Goal: Transaction & Acquisition: Purchase product/service

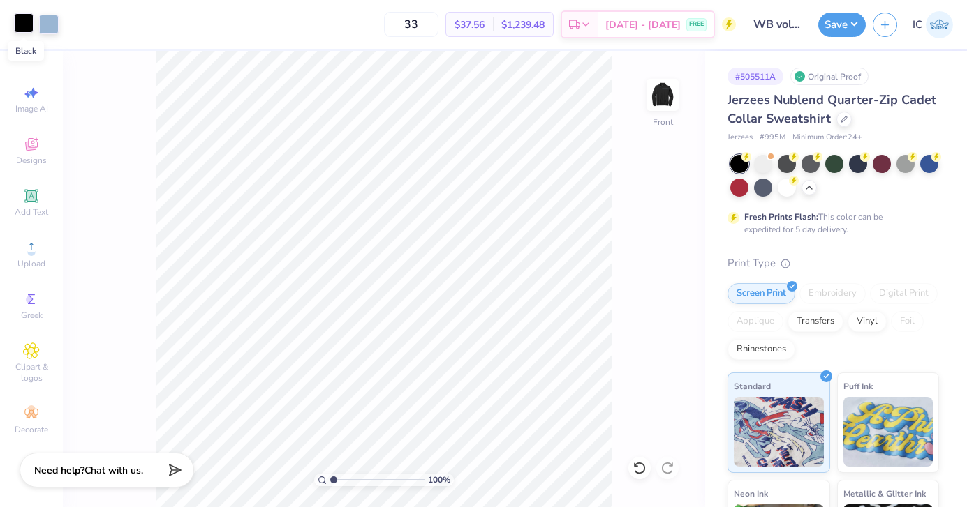
click at [26, 24] on div at bounding box center [24, 23] width 20 height 20
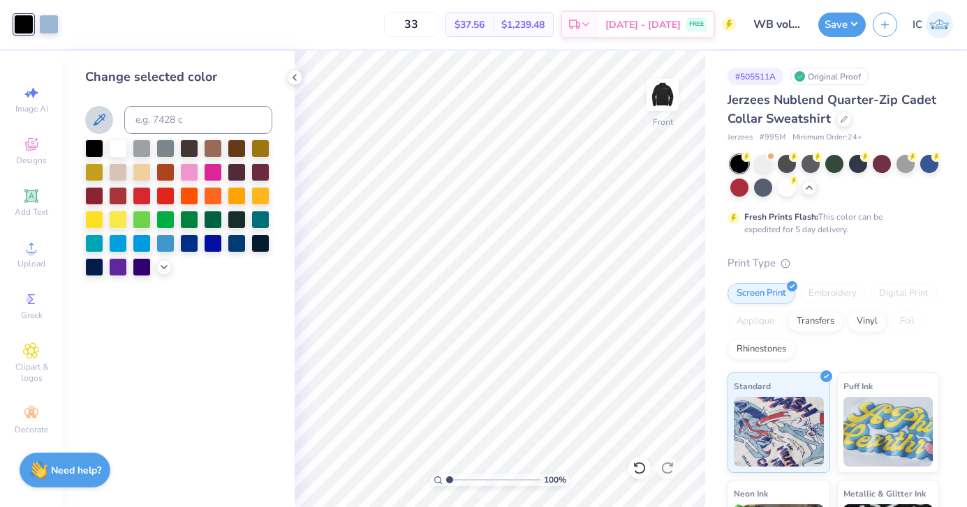
click at [103, 121] on icon at bounding box center [99, 120] width 17 height 17
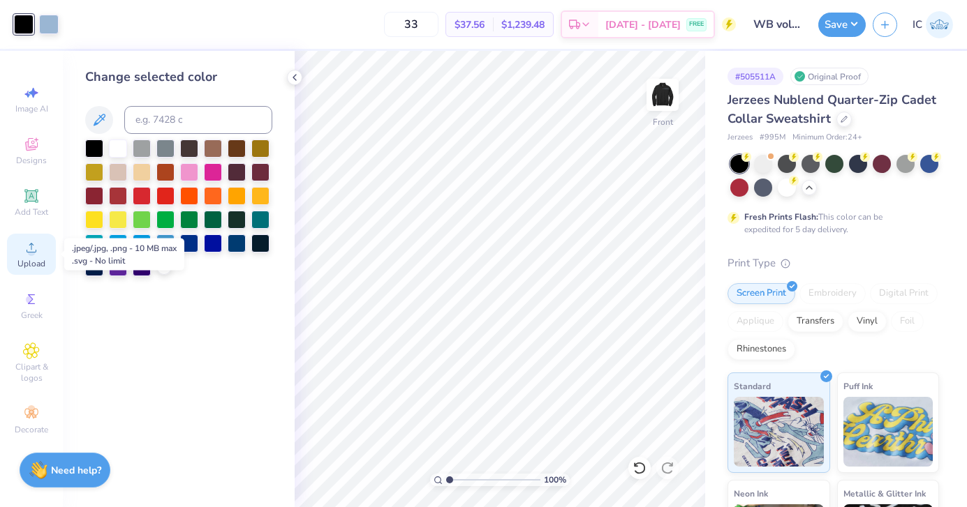
click at [27, 262] on span "Upload" at bounding box center [31, 263] width 28 height 11
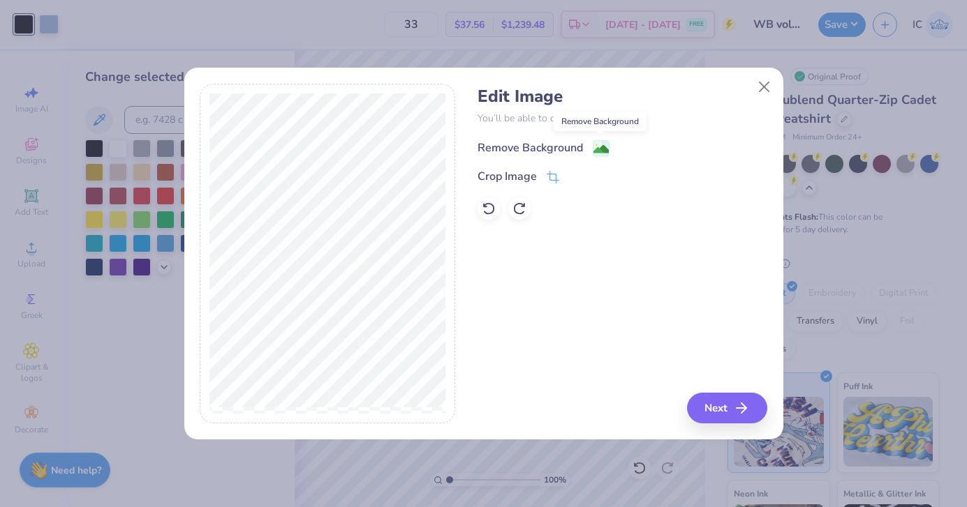
click at [598, 145] on image at bounding box center [600, 149] width 15 height 15
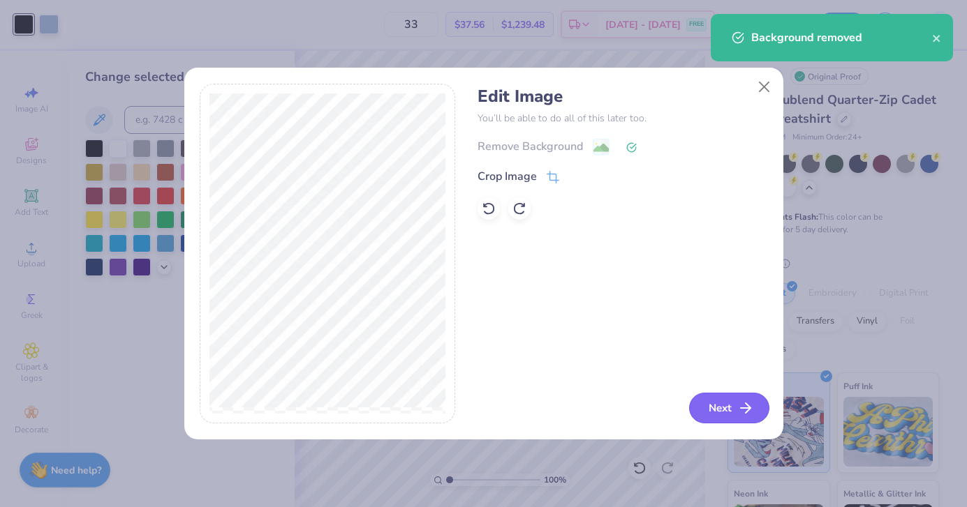
click at [736, 398] on button "Next" at bounding box center [729, 408] width 80 height 31
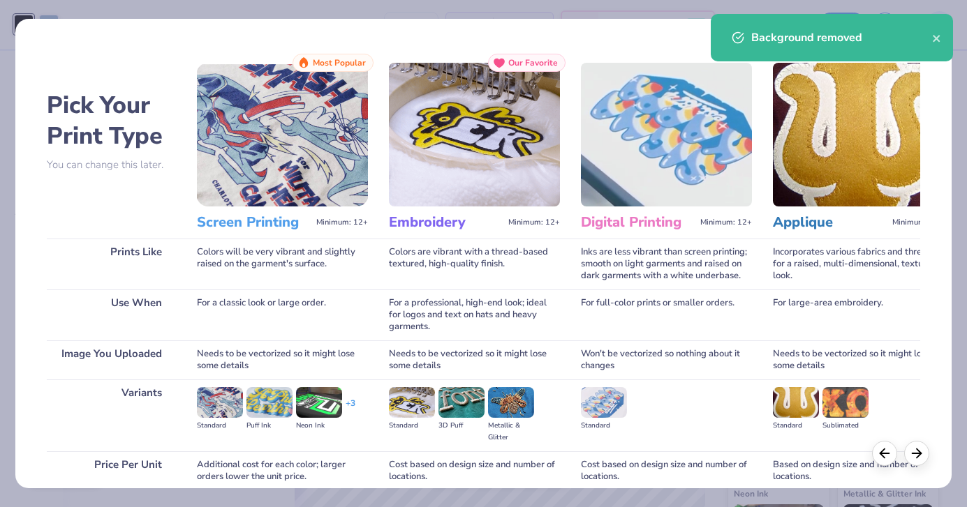
scroll to position [119, 0]
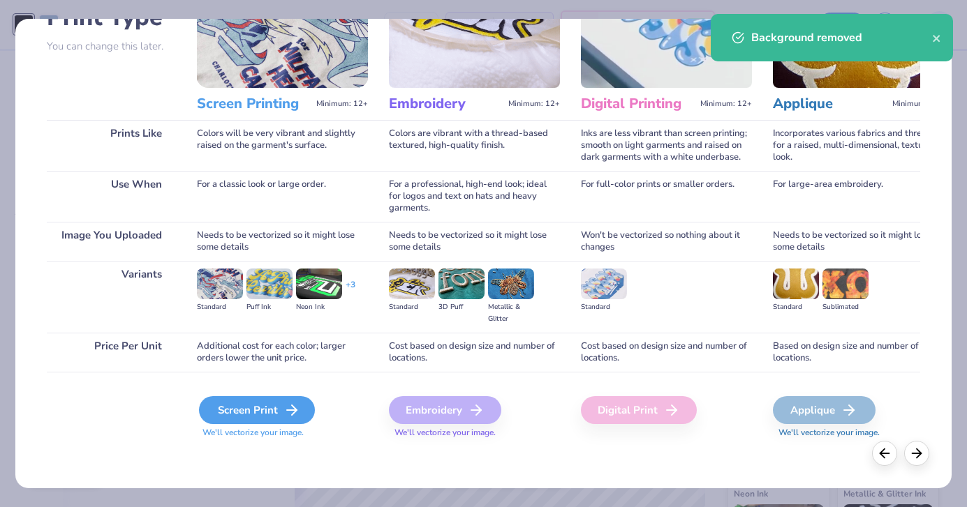
click at [246, 408] on div "Screen Print" at bounding box center [257, 410] width 116 height 28
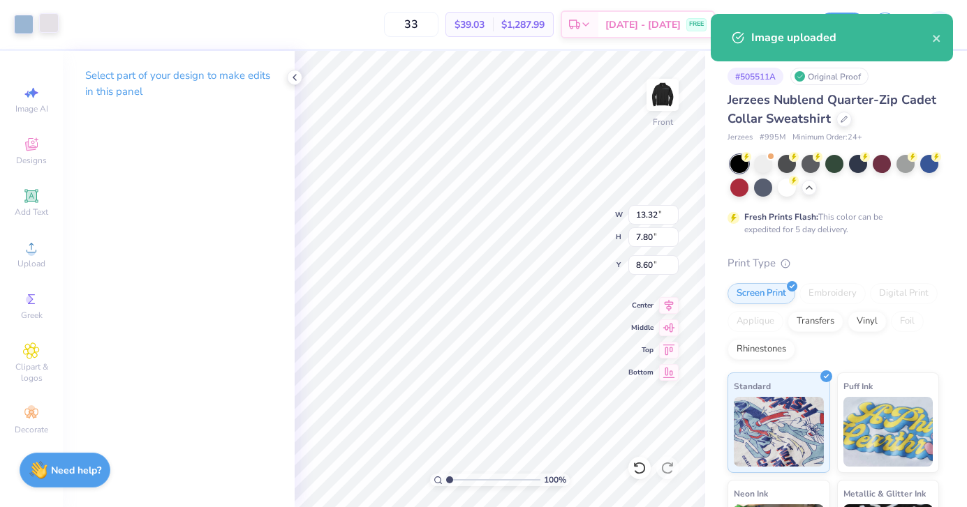
click at [55, 25] on div at bounding box center [49, 23] width 20 height 20
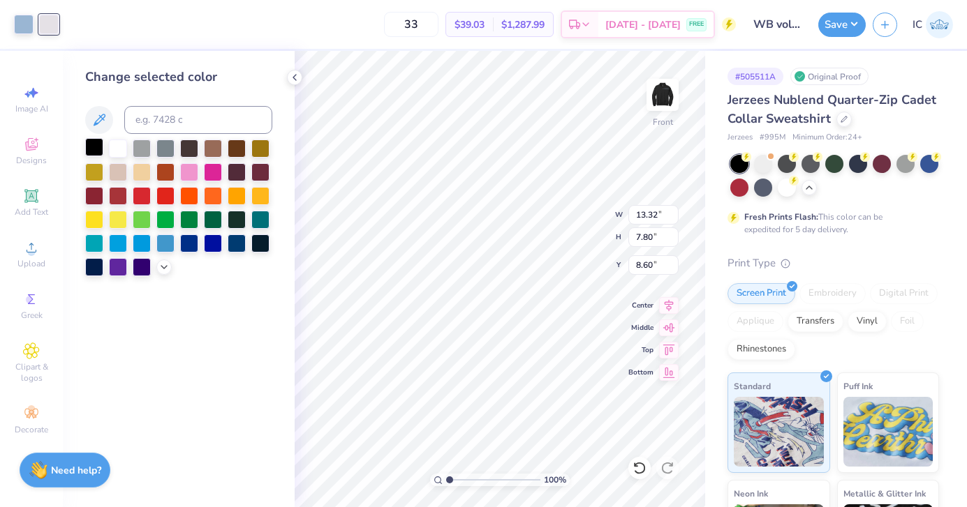
click at [94, 140] on div at bounding box center [94, 147] width 18 height 18
click at [103, 114] on icon at bounding box center [99, 120] width 17 height 17
click at [97, 116] on icon at bounding box center [99, 120] width 17 height 17
click at [293, 74] on icon at bounding box center [294, 77] width 11 height 11
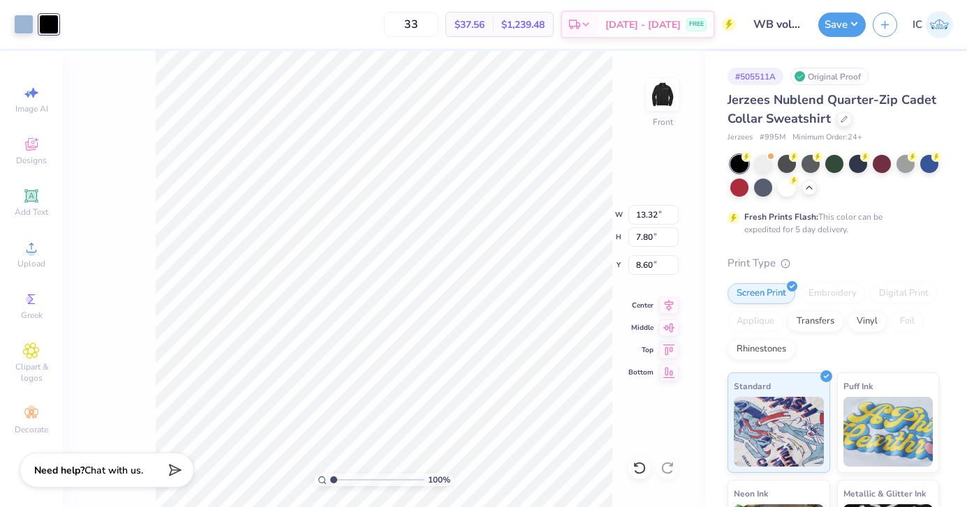
type input "10.66"
click at [22, 35] on div "Art colors" at bounding box center [29, 24] width 59 height 49
click at [23, 29] on div at bounding box center [24, 23] width 20 height 20
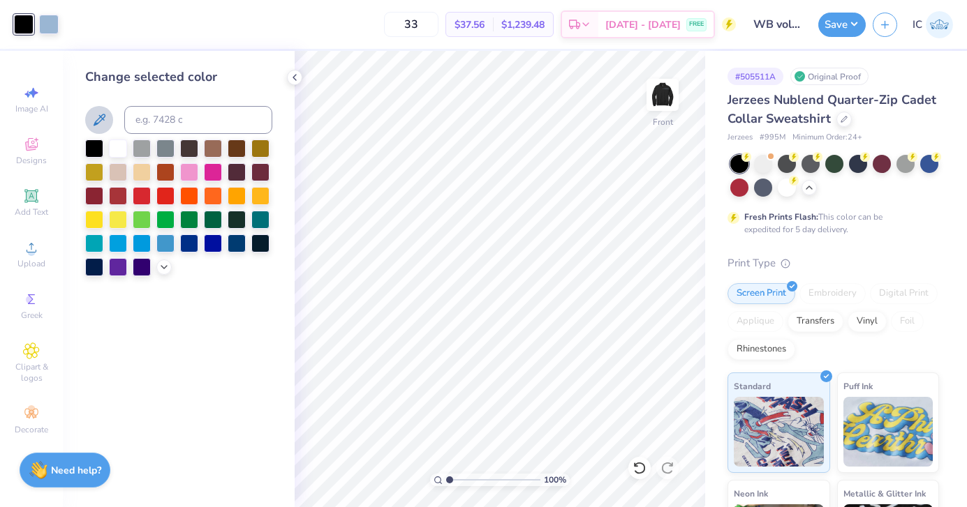
click at [103, 115] on icon at bounding box center [99, 120] width 17 height 17
click at [298, 75] on icon at bounding box center [294, 77] width 11 height 11
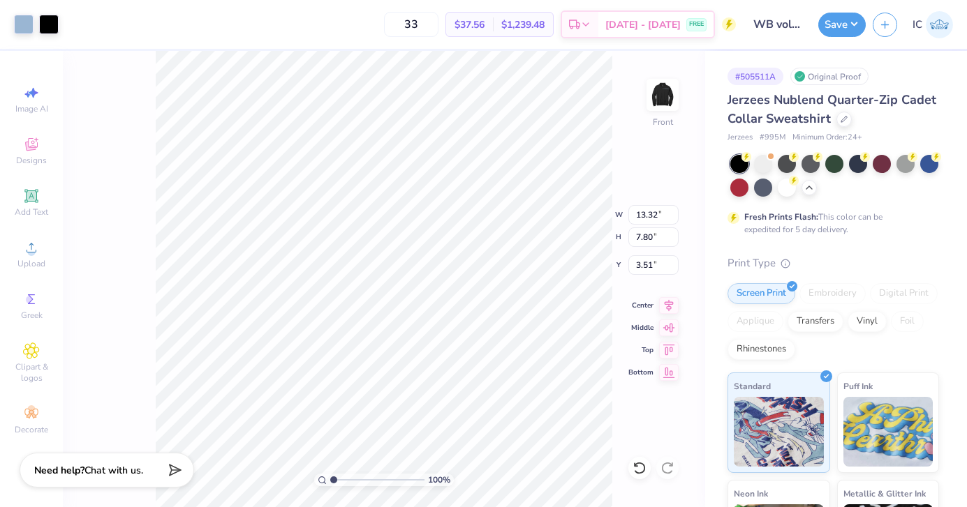
type input "3.62"
type input "13.61"
type input "7.16"
type input "3.63"
type input "3.65"
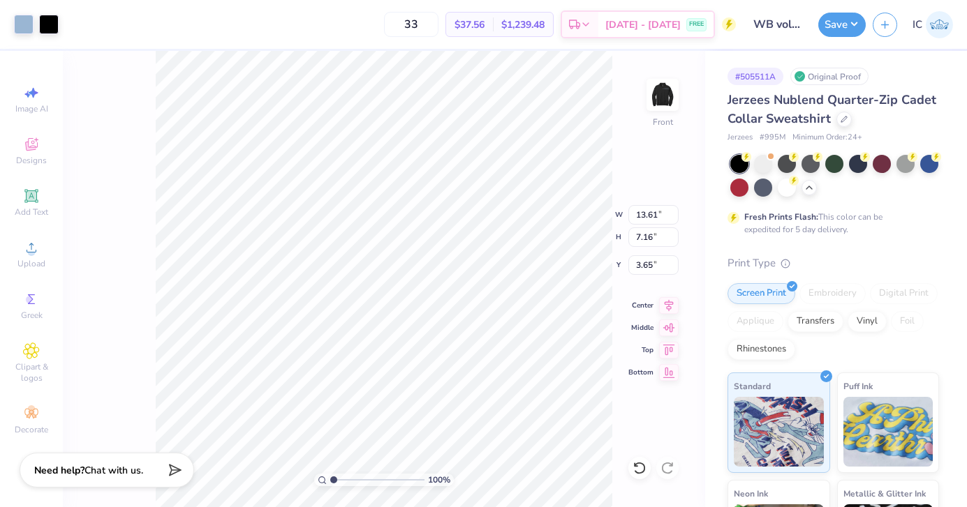
type input "3.70"
type input "3.60"
click at [664, 95] on img at bounding box center [662, 95] width 56 height 56
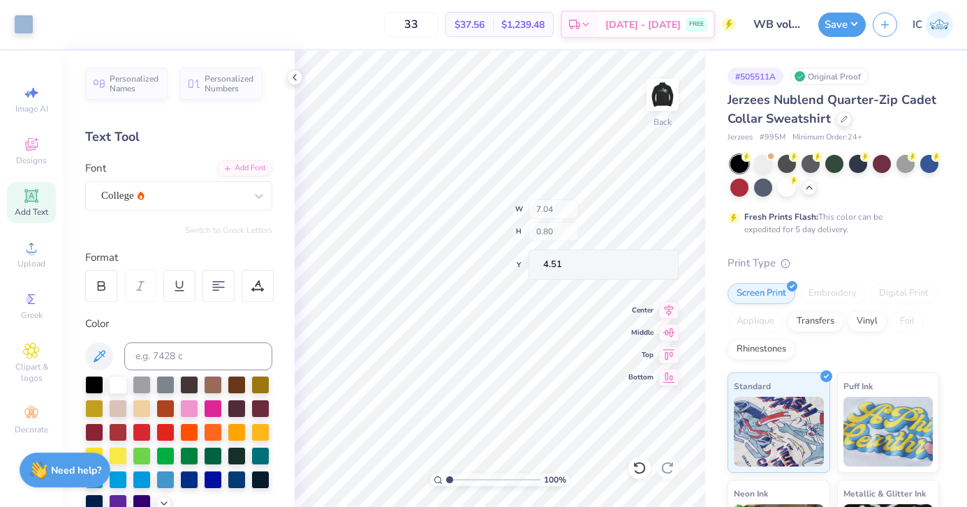
type input "4.51"
type input "4.01"
click at [295, 76] on icon at bounding box center [294, 77] width 11 height 11
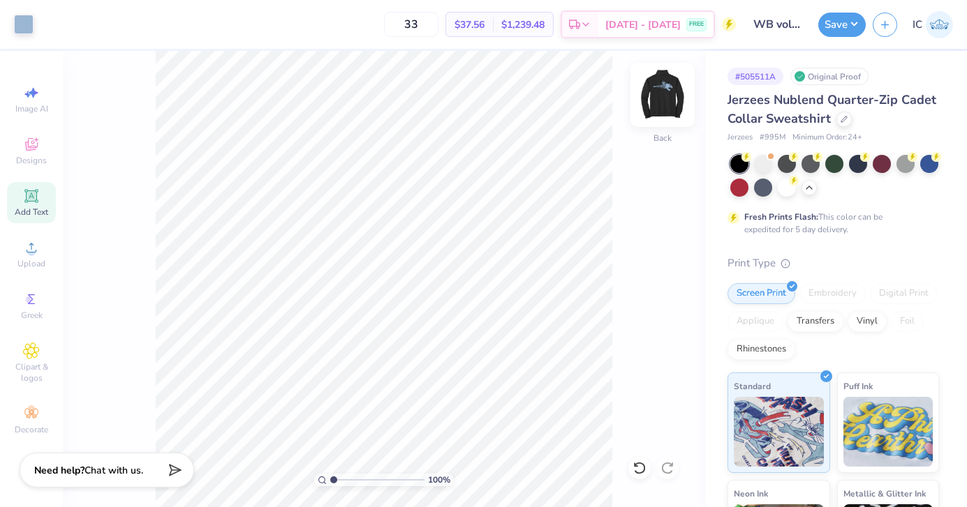
click at [672, 96] on img at bounding box center [662, 95] width 56 height 56
click at [653, 106] on img at bounding box center [662, 95] width 56 height 56
click at [659, 97] on img at bounding box center [662, 95] width 56 height 56
click at [665, 105] on img at bounding box center [662, 95] width 56 height 56
click at [662, 98] on img at bounding box center [662, 95] width 56 height 56
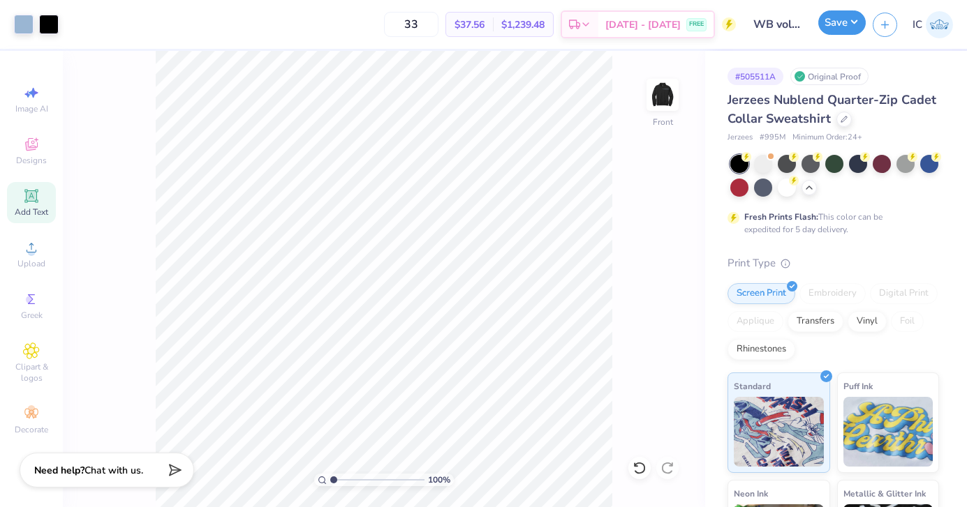
click at [835, 29] on button "Save" at bounding box center [841, 22] width 47 height 24
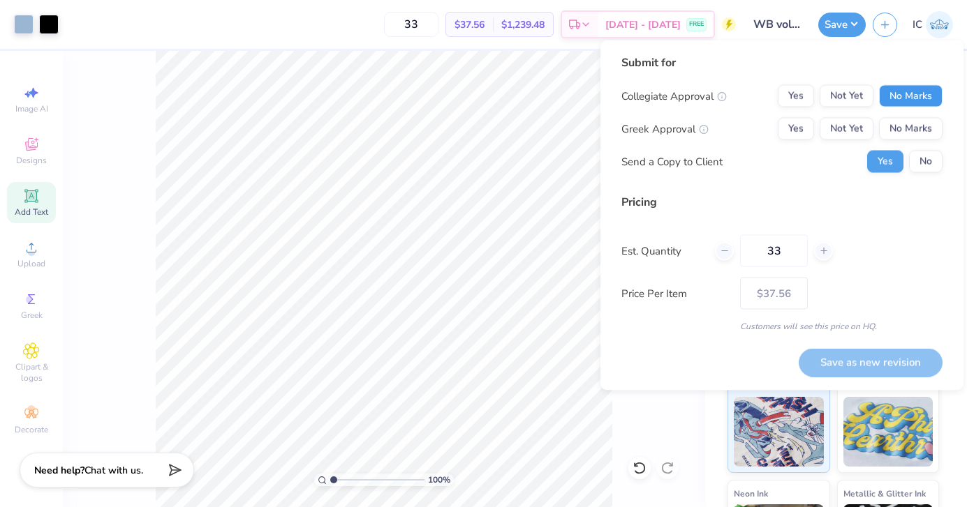
click at [910, 103] on button "No Marks" at bounding box center [911, 96] width 64 height 22
click at [910, 121] on button "No Marks" at bounding box center [911, 129] width 64 height 22
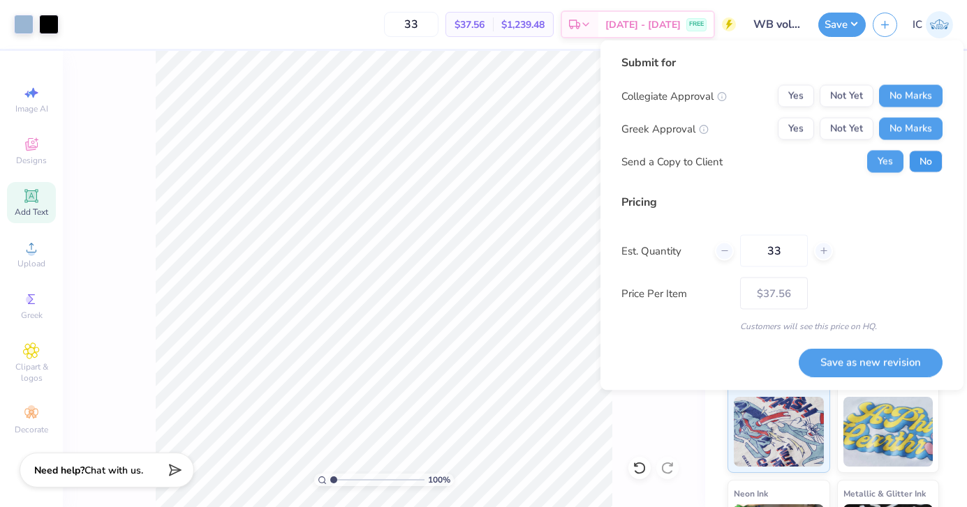
click at [916, 161] on button "No" at bounding box center [926, 162] width 34 height 22
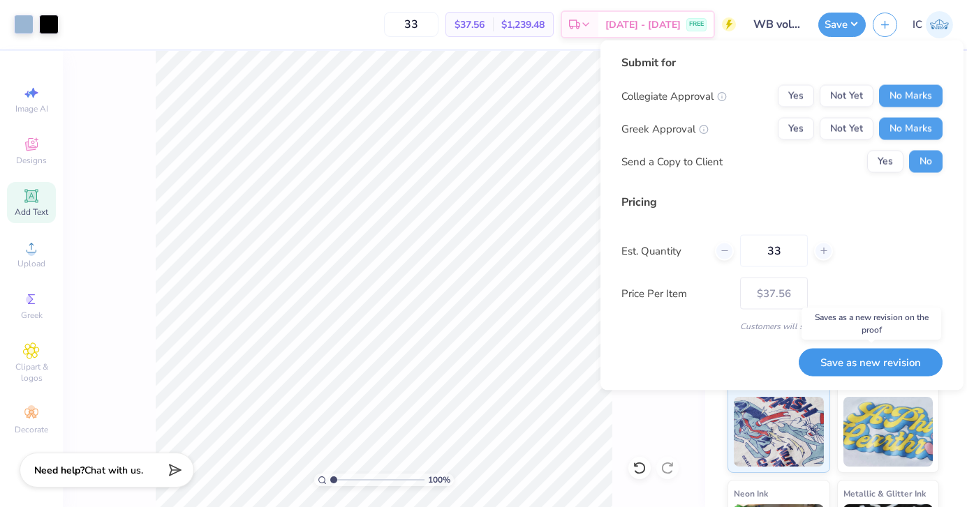
click at [889, 359] on button "Save as new revision" at bounding box center [870, 362] width 144 height 29
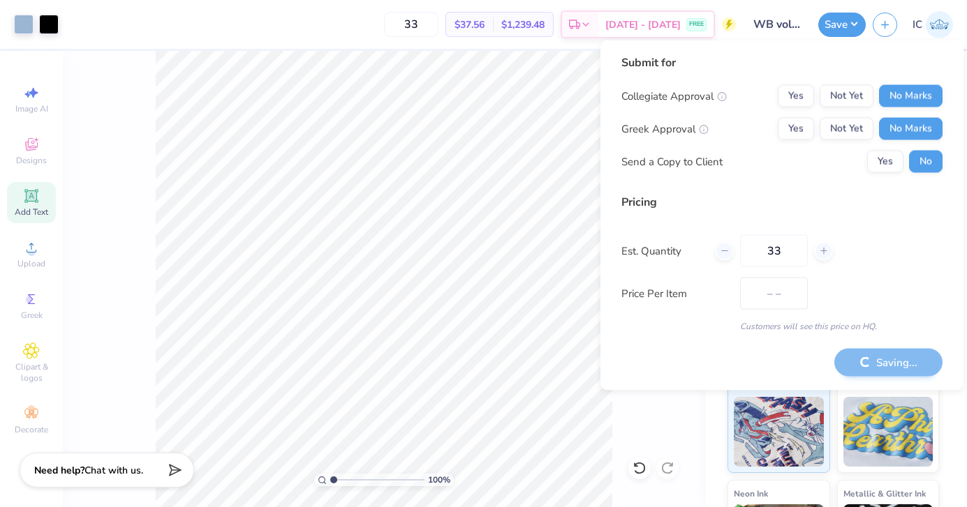
type input "$37.56"
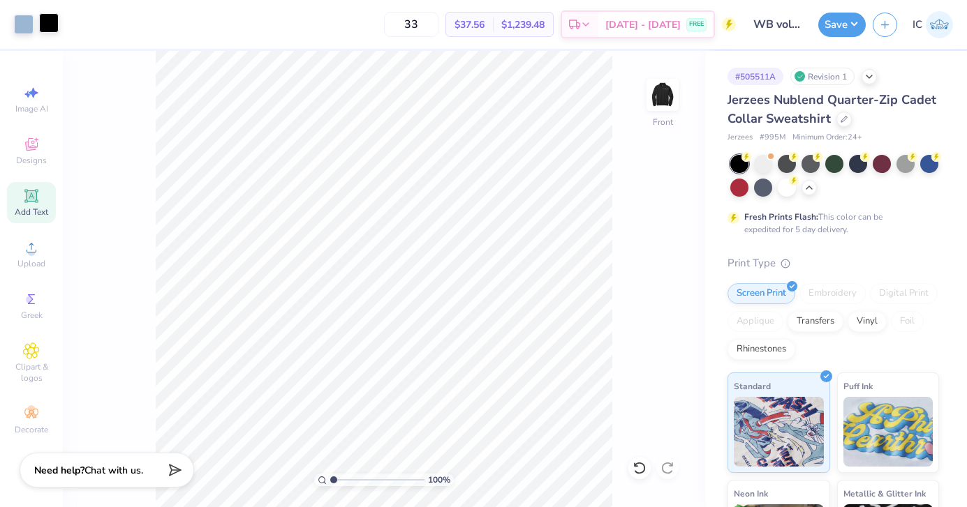
click at [50, 23] on div at bounding box center [49, 23] width 20 height 20
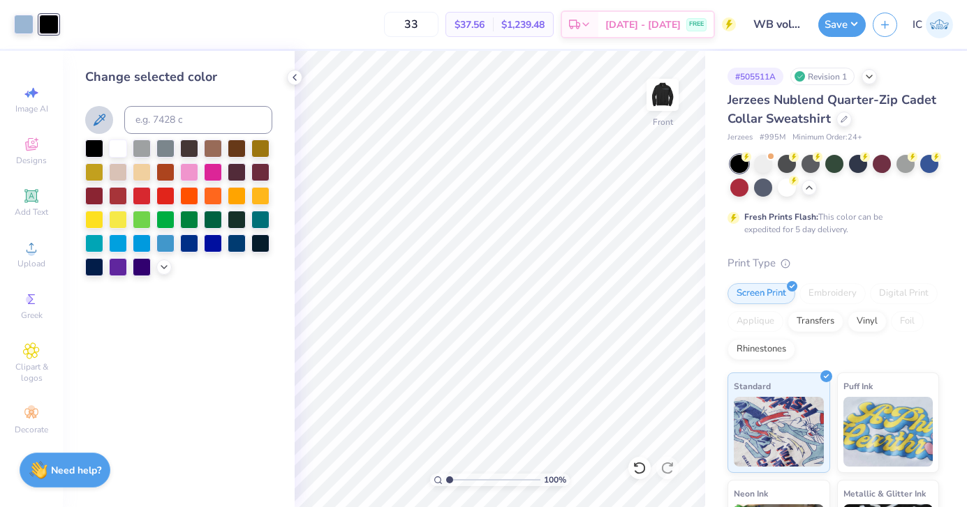
click at [97, 115] on icon at bounding box center [99, 120] width 17 height 17
click at [637, 473] on icon at bounding box center [639, 468] width 12 height 13
click at [293, 73] on icon at bounding box center [294, 77] width 11 height 11
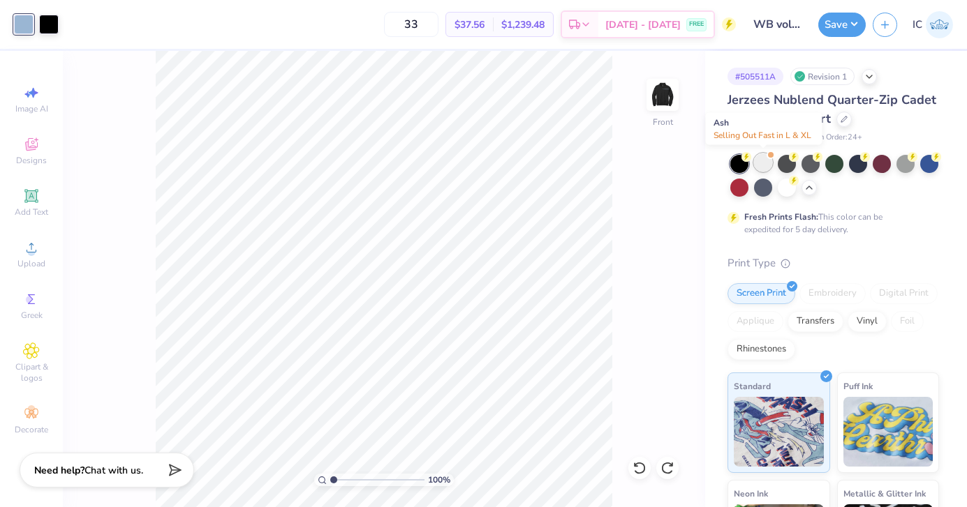
click at [764, 164] on div at bounding box center [763, 163] width 18 height 18
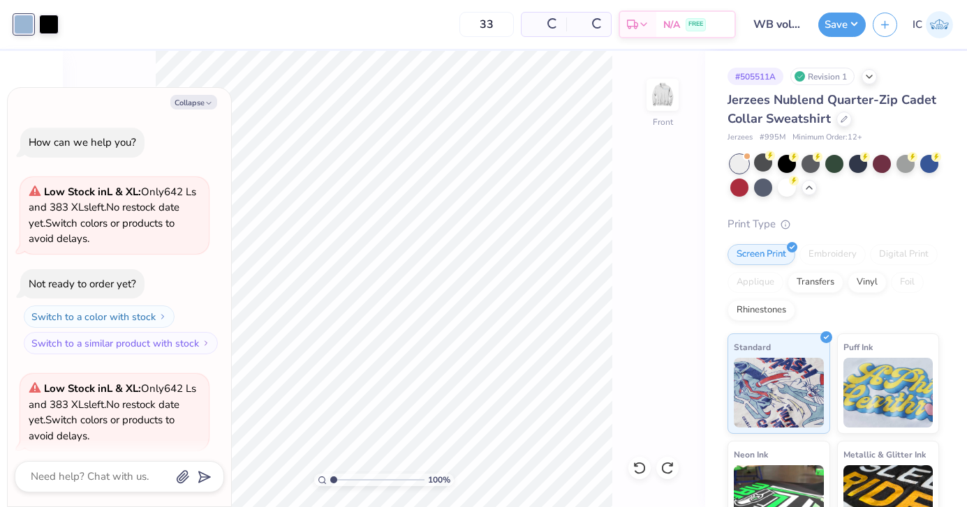
scroll to position [306, 0]
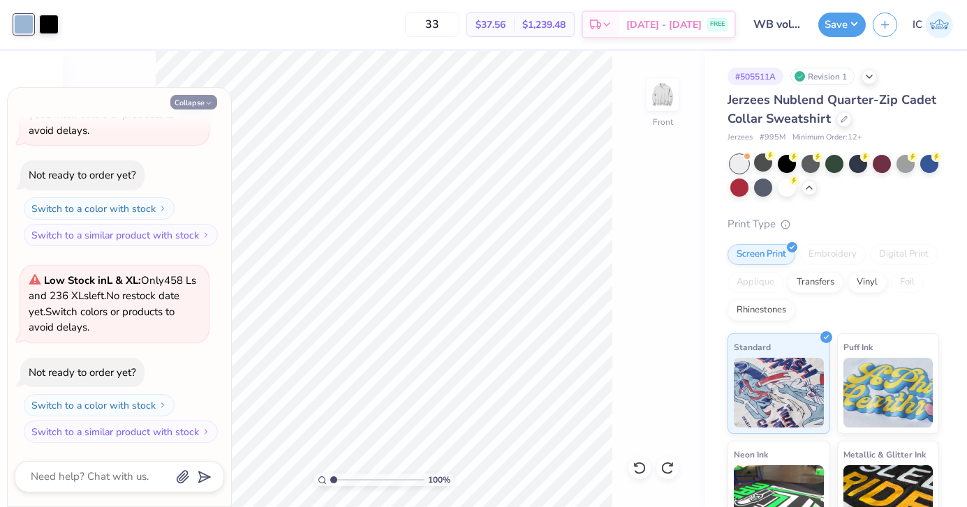
click at [209, 104] on polyline "button" at bounding box center [209, 104] width 4 height 2
type textarea "x"
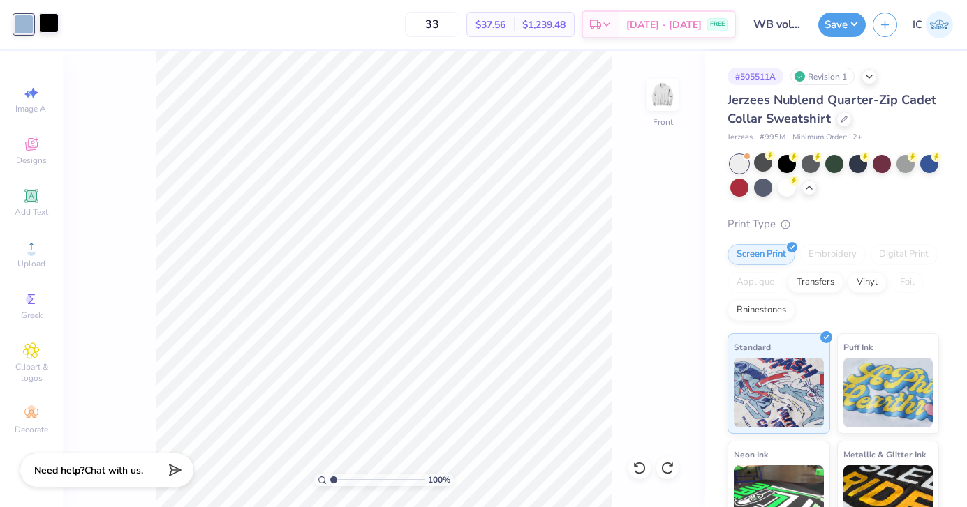
click at [50, 28] on div at bounding box center [49, 23] width 20 height 20
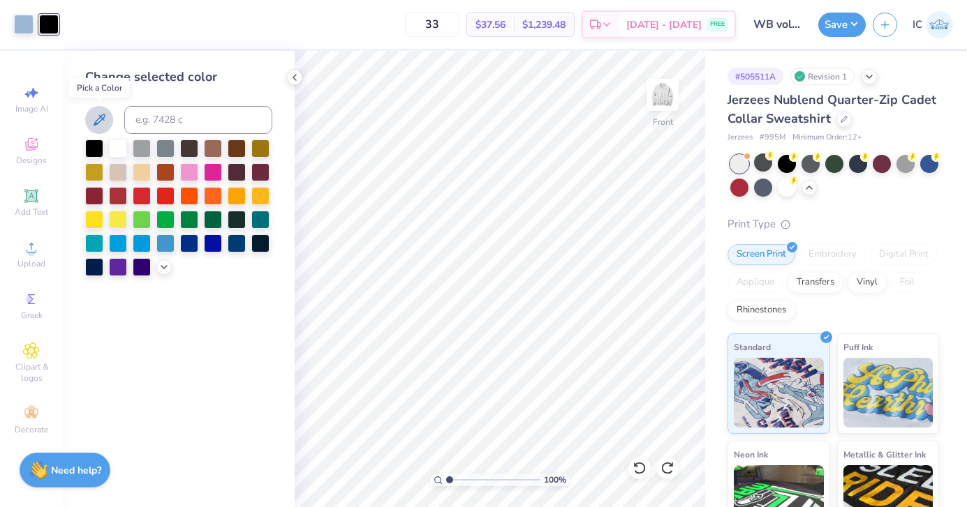
click at [103, 117] on icon at bounding box center [100, 120] width 12 height 12
click at [293, 77] on polyline at bounding box center [294, 78] width 3 height 6
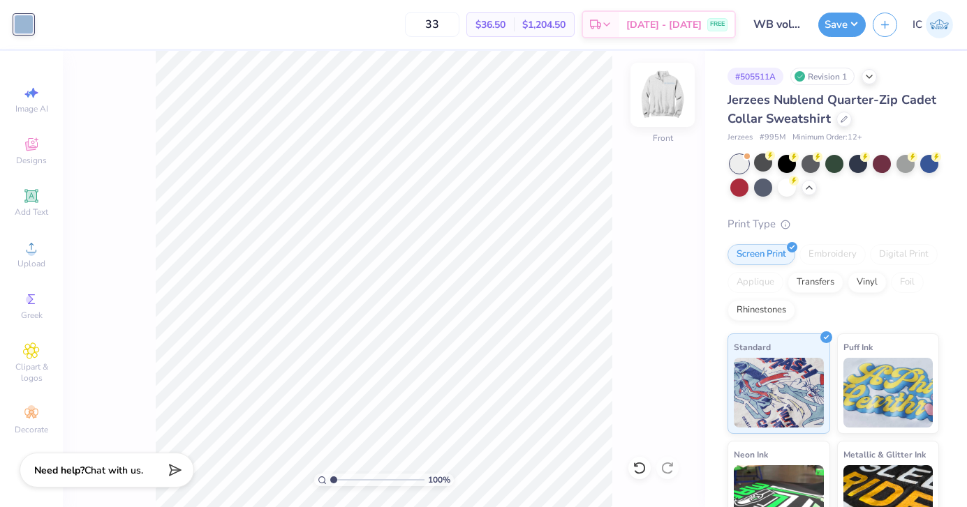
click at [657, 105] on img at bounding box center [662, 95] width 56 height 56
click at [655, 89] on img at bounding box center [662, 95] width 56 height 56
click at [459, 29] on input "33" at bounding box center [432, 24] width 54 height 25
click at [657, 105] on img at bounding box center [662, 95] width 56 height 56
click at [657, 105] on img at bounding box center [662, 95] width 28 height 28
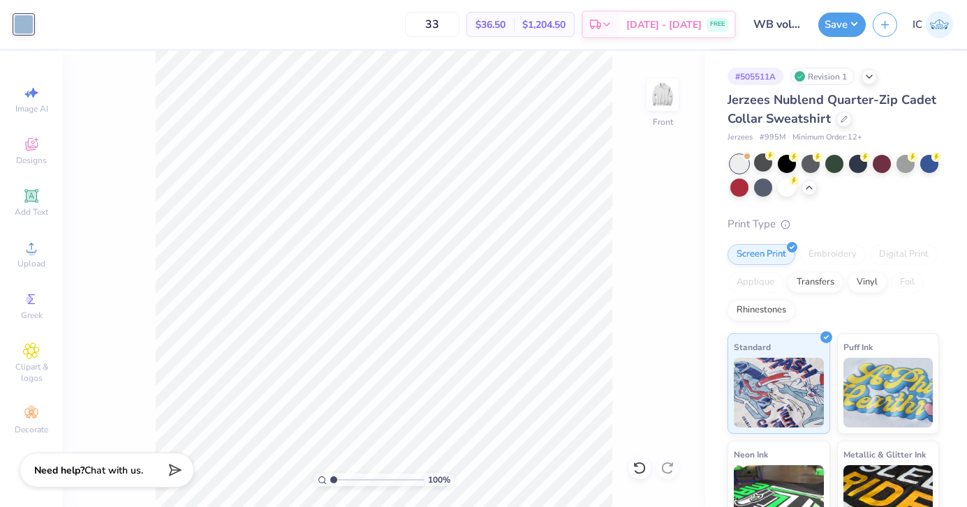
click at [505, 24] on span "$36.50" at bounding box center [490, 24] width 30 height 15
click at [457, 20] on input "33" at bounding box center [432, 24] width 54 height 25
type input "3"
type input "4"
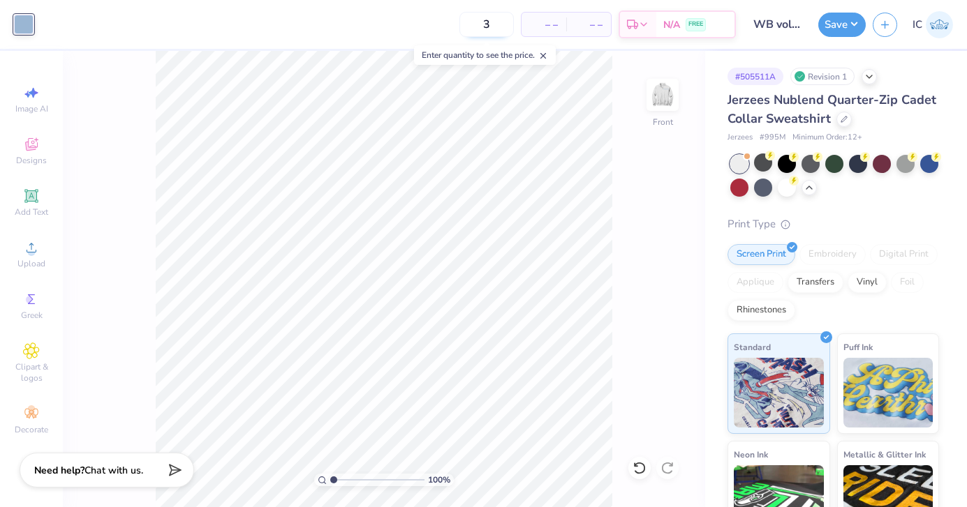
type input "33"
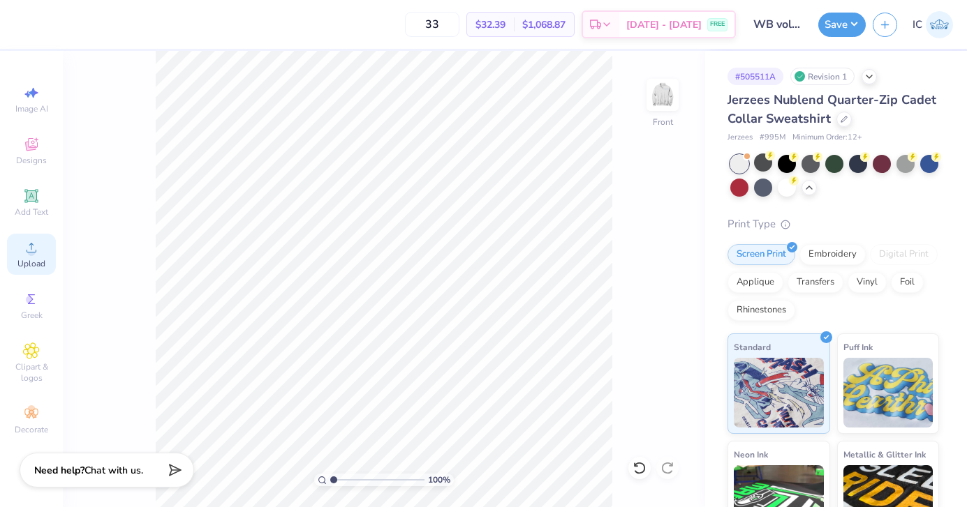
click at [31, 263] on span "Upload" at bounding box center [31, 263] width 28 height 11
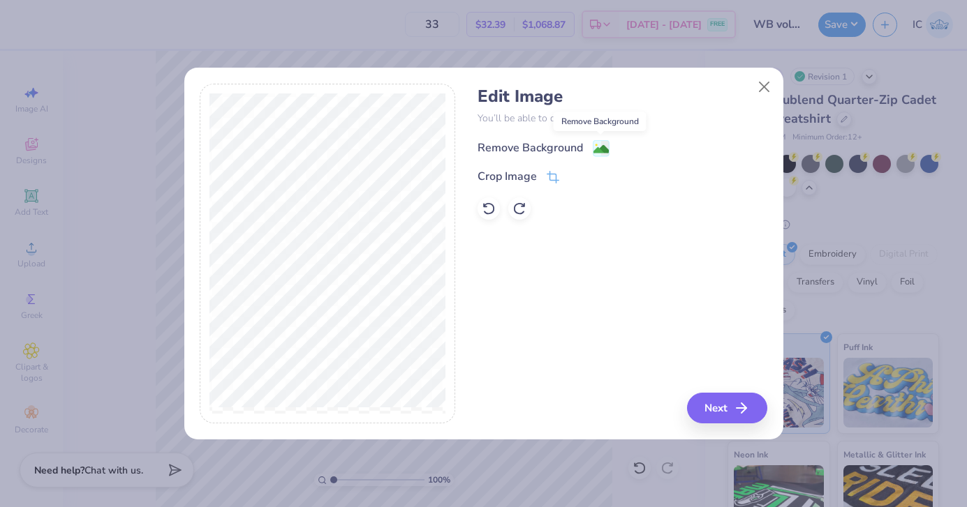
click at [599, 149] on image at bounding box center [600, 149] width 15 height 15
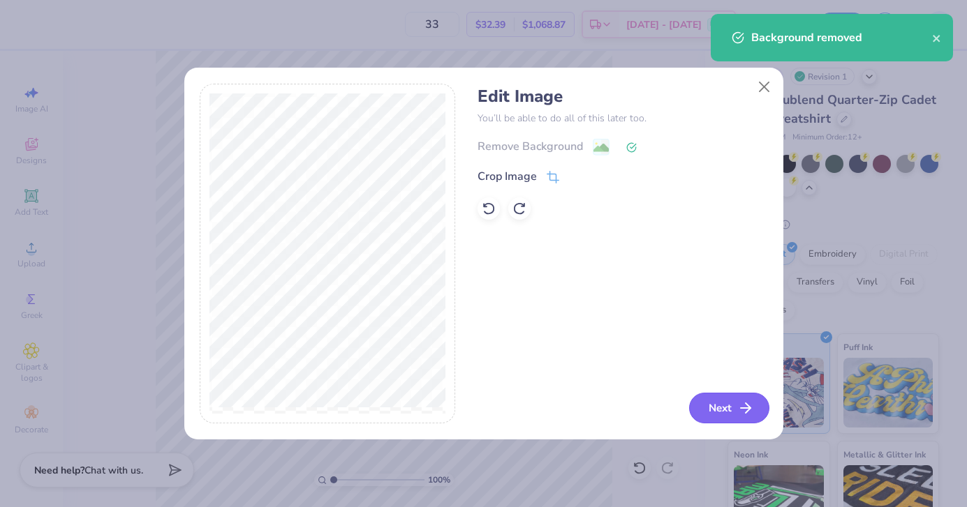
click at [711, 405] on button "Next" at bounding box center [729, 408] width 80 height 31
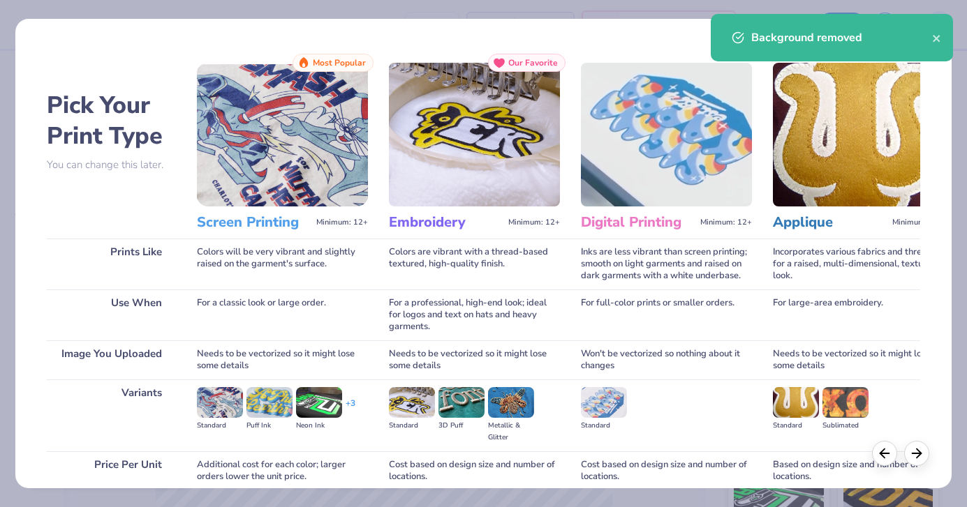
scroll to position [119, 0]
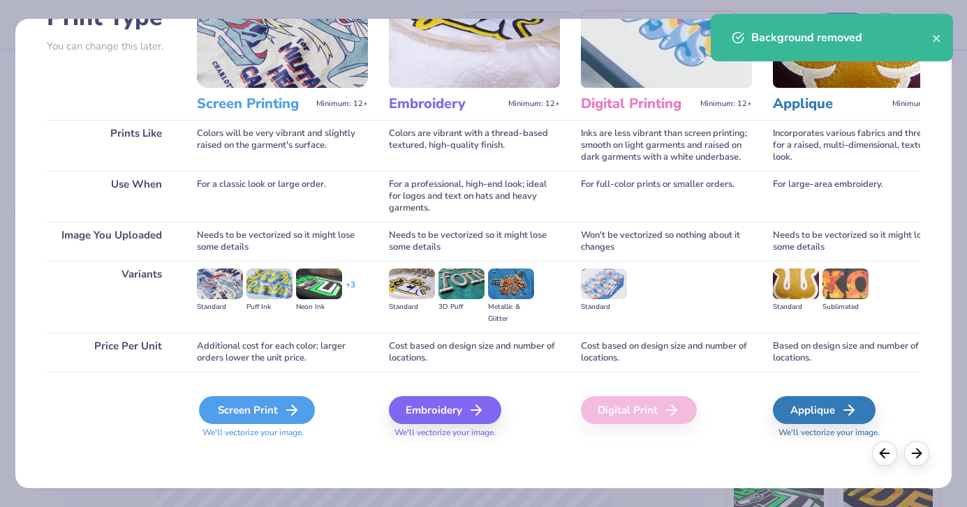
click at [280, 411] on div "Screen Print" at bounding box center [257, 410] width 116 height 28
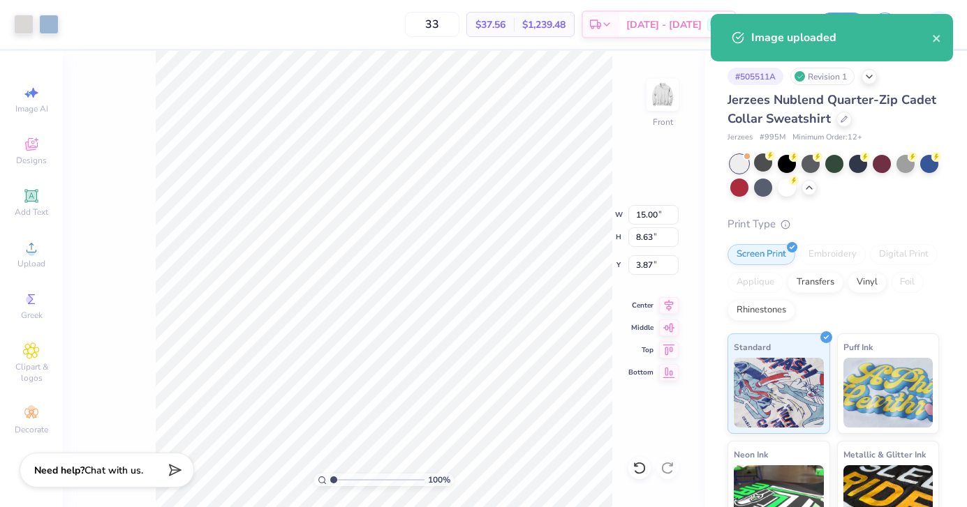
type input "3.87"
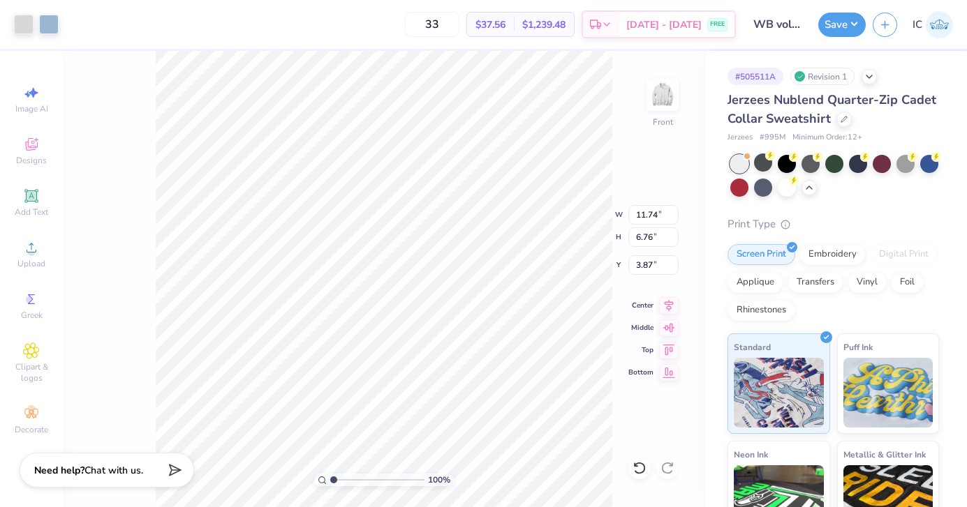
type input "11.74"
type input "6.76"
type input "3.60"
click at [27, 13] on div at bounding box center [24, 23] width 20 height 20
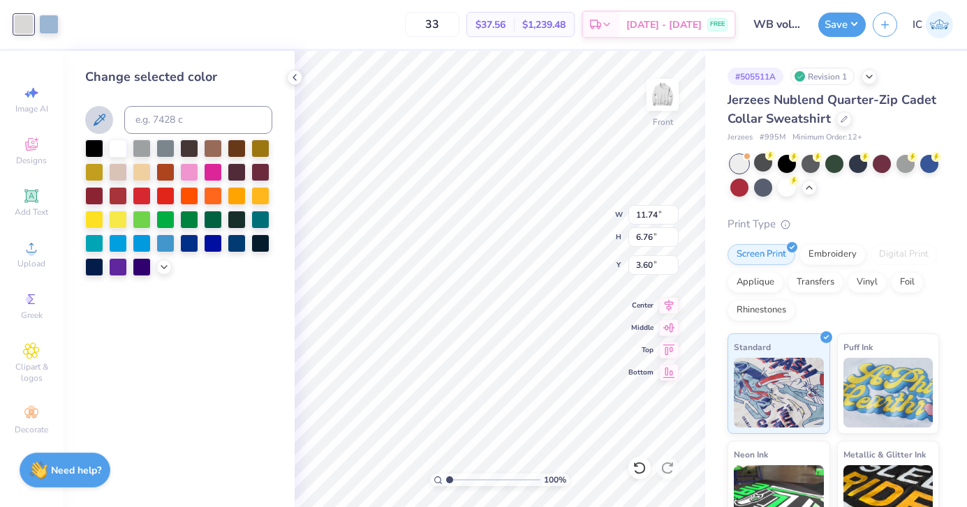
click at [101, 119] on icon at bounding box center [99, 120] width 17 height 17
click at [294, 80] on icon at bounding box center [294, 77] width 11 height 11
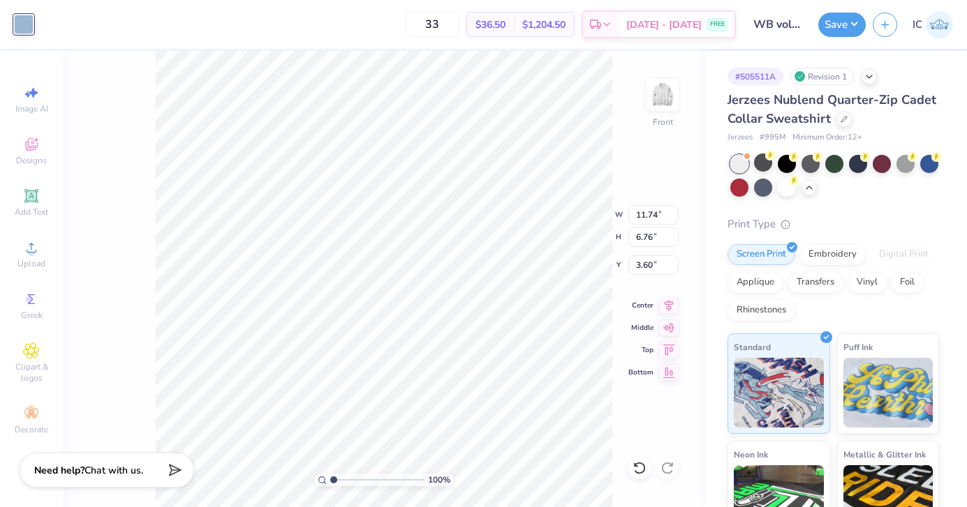
type input "10.92"
type input "6.29"
type input "4.07"
type input "3.35"
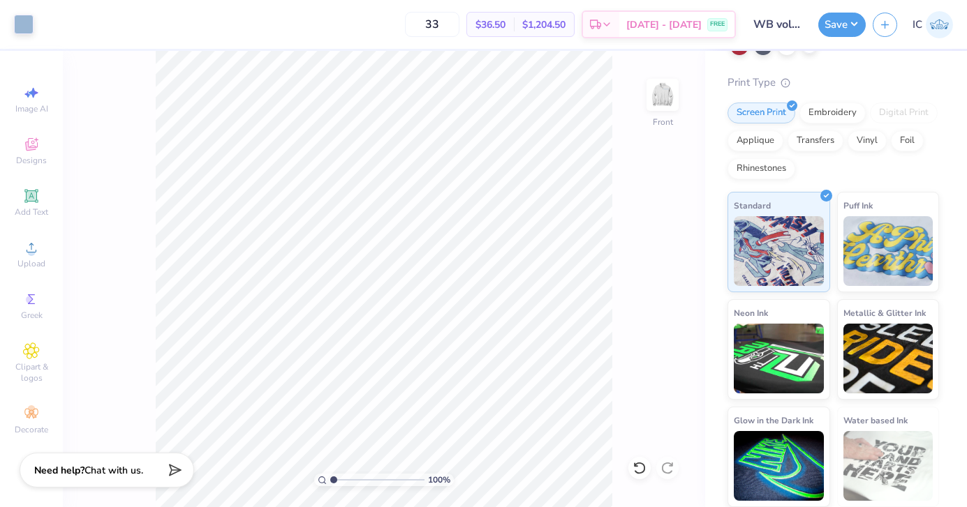
scroll to position [0, 0]
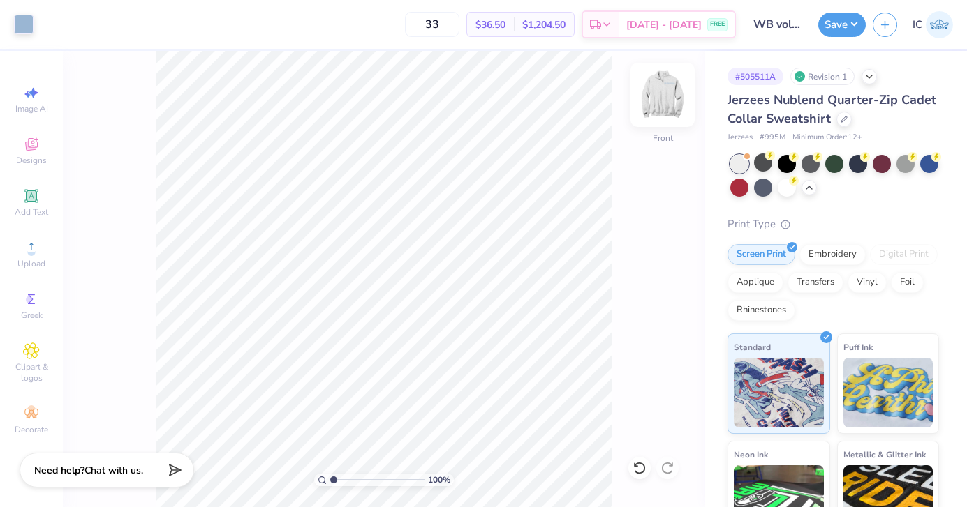
click at [675, 101] on img at bounding box center [662, 95] width 56 height 56
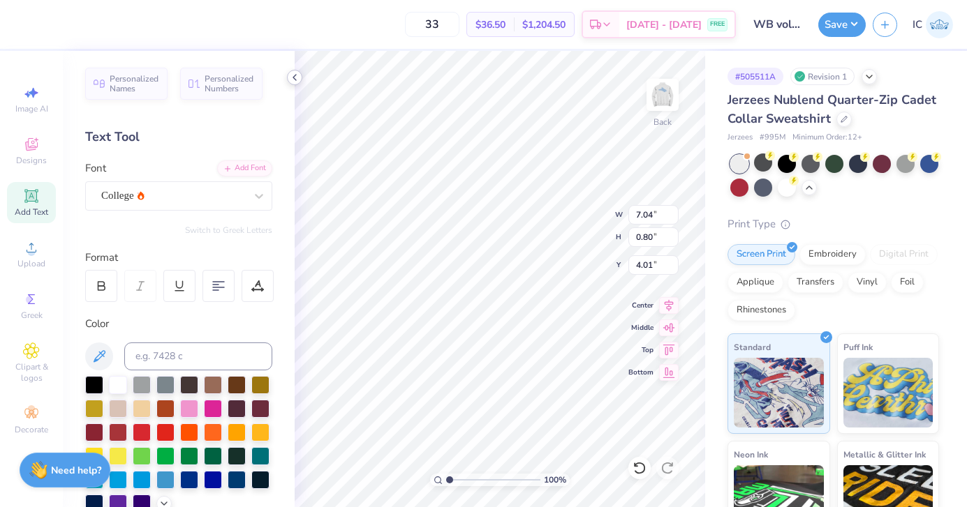
click at [289, 80] on icon at bounding box center [294, 77] width 11 height 11
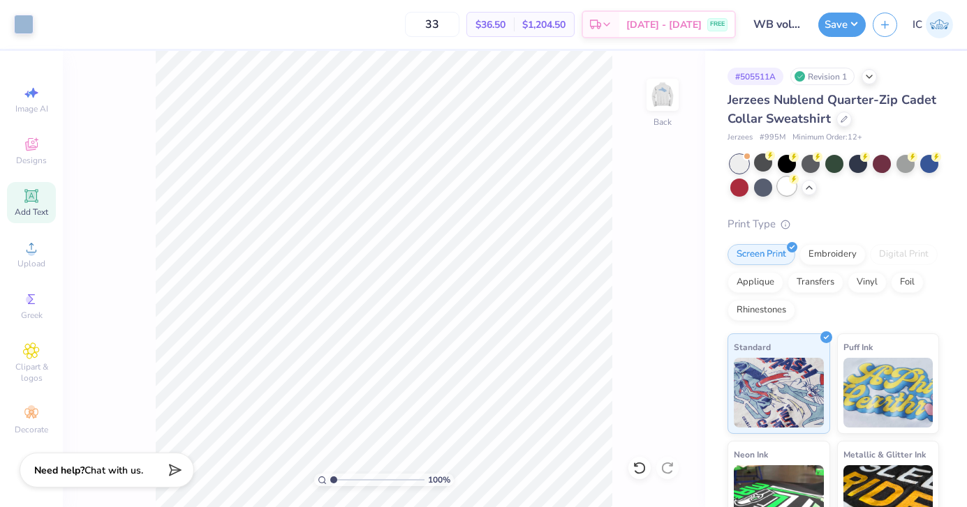
click at [785, 186] on div at bounding box center [787, 186] width 18 height 18
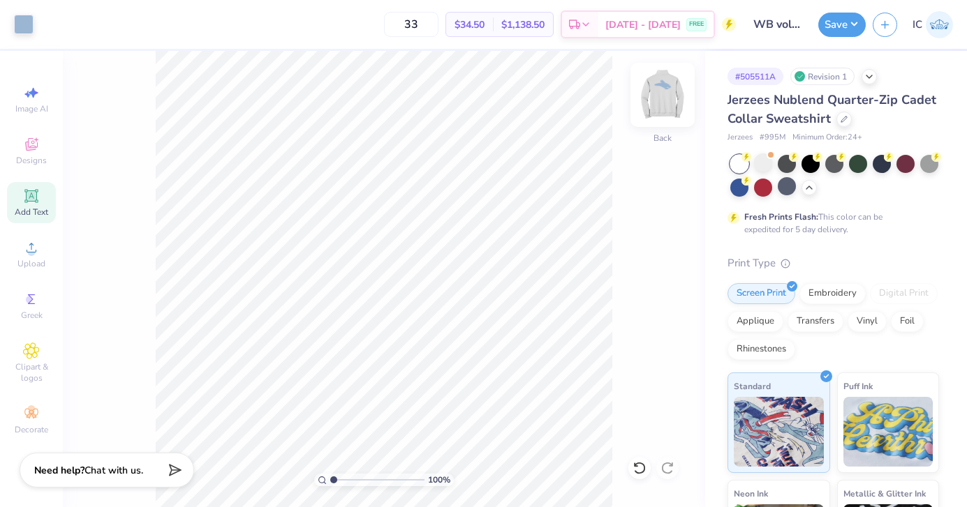
click at [666, 105] on img at bounding box center [662, 95] width 56 height 56
click at [28, 260] on span "Upload" at bounding box center [31, 263] width 28 height 11
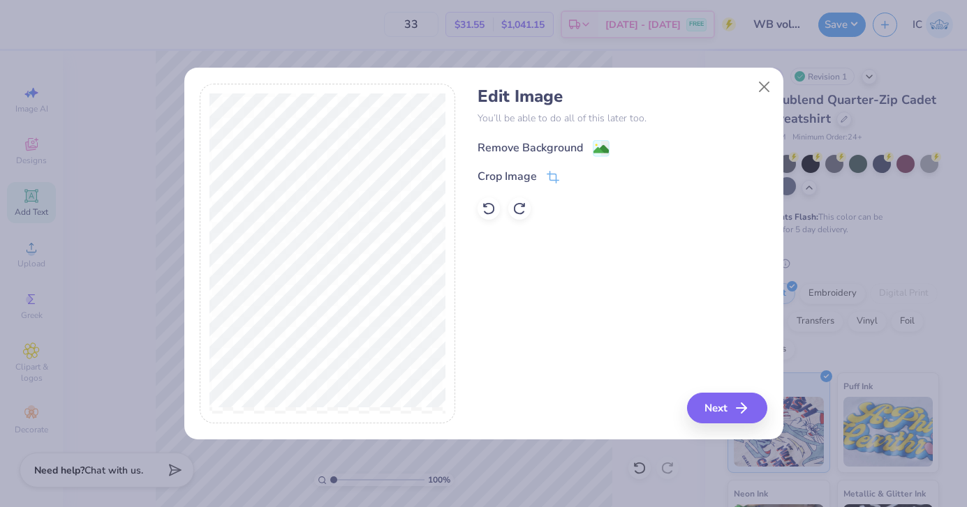
click at [596, 146] on image at bounding box center [600, 149] width 15 height 15
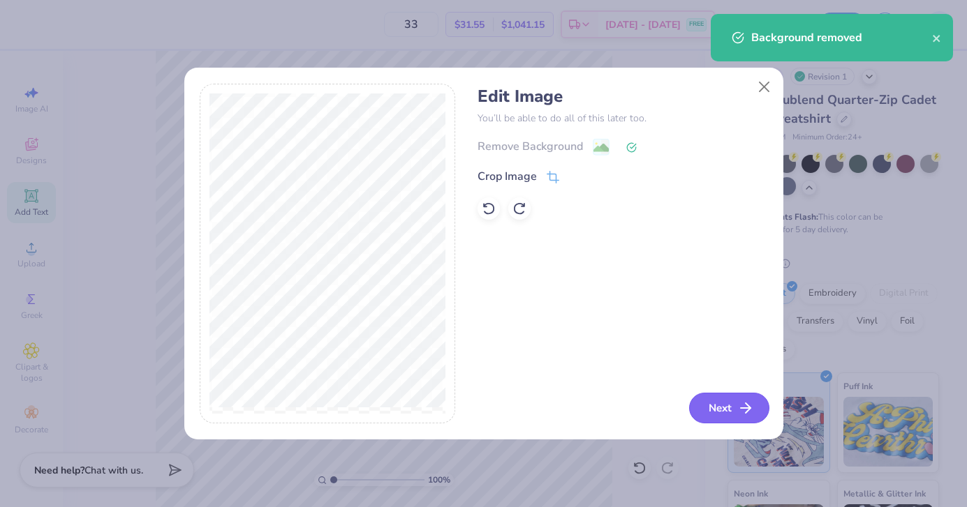
click at [715, 407] on button "Next" at bounding box center [729, 408] width 80 height 31
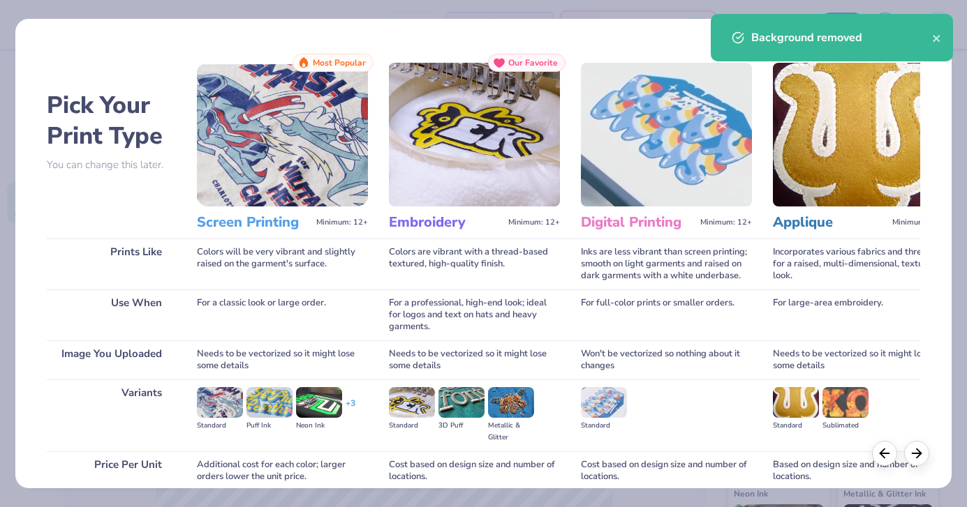
scroll to position [119, 0]
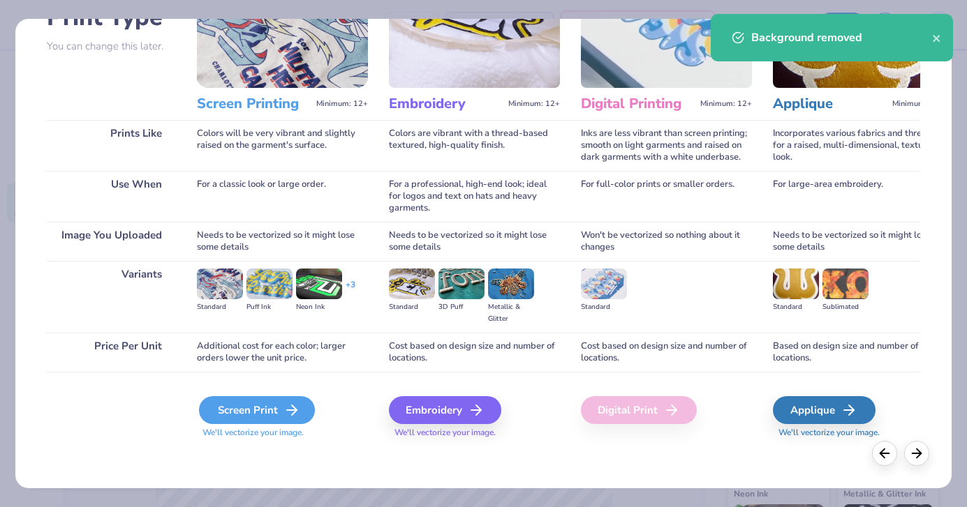
click at [265, 408] on div "Screen Print" at bounding box center [257, 410] width 116 height 28
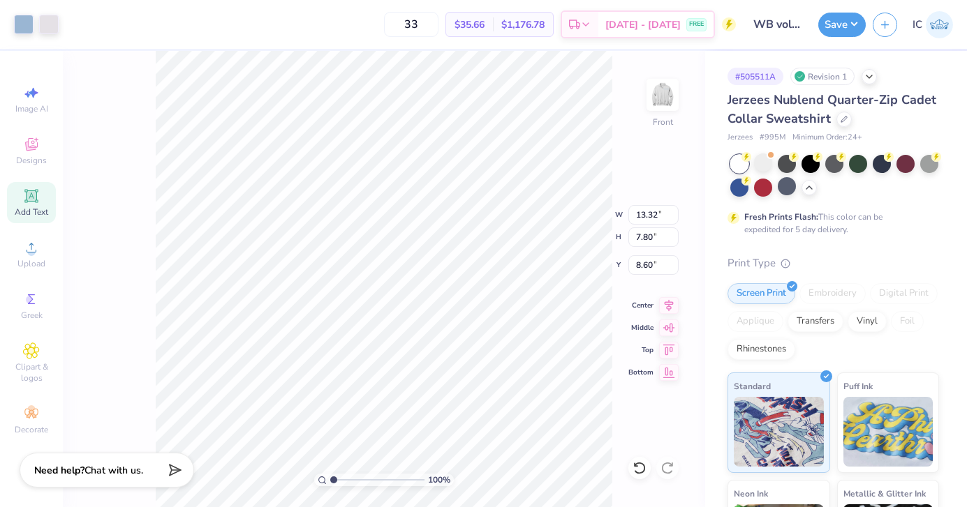
type input "11.00"
type input "6.45"
type input "4.01"
type input "11.21"
type input "6.02"
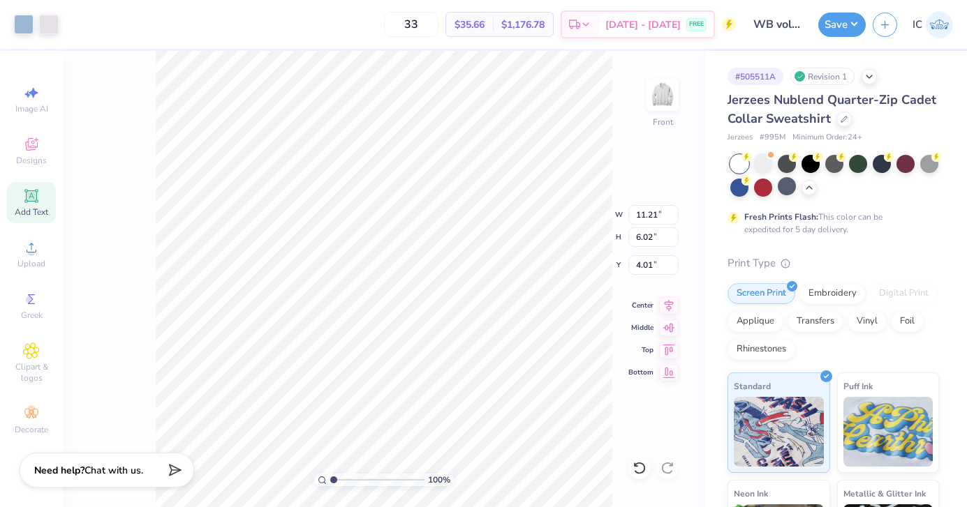
type input "12.46"
type input "6.69"
type input "3.37"
type input "13.86"
type input "7.44"
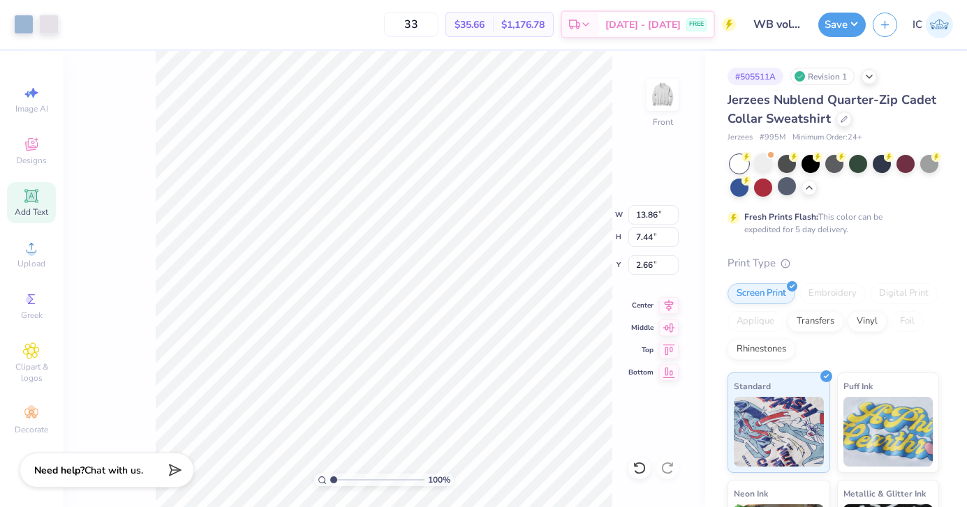
type input "2.45"
type input "13.54"
type input "7.27"
type input "2.65"
type input "2.63"
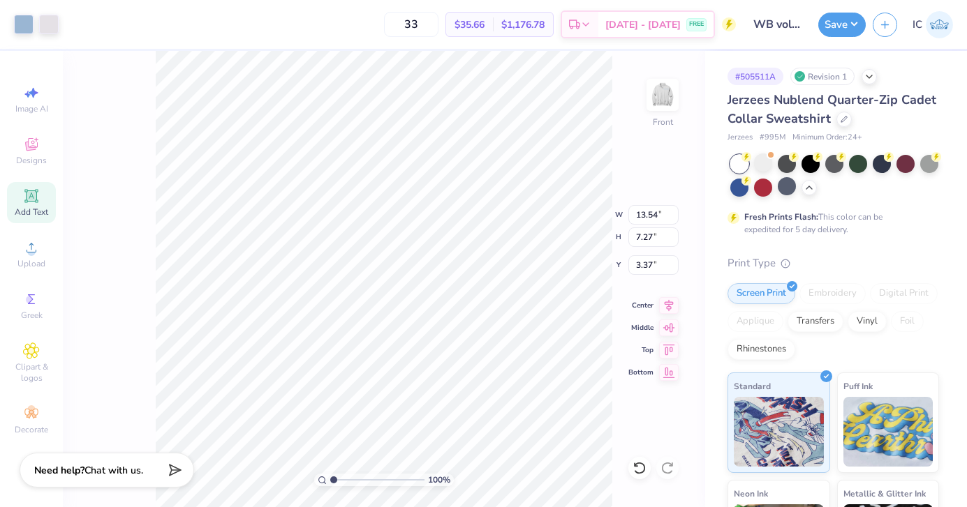
type input "3.37"
click at [668, 91] on img at bounding box center [662, 95] width 56 height 56
click at [668, 91] on img at bounding box center [662, 95] width 28 height 28
click at [664, 105] on img at bounding box center [662, 95] width 56 height 56
type input "3.66"
